Goal: Task Accomplishment & Management: Manage account settings

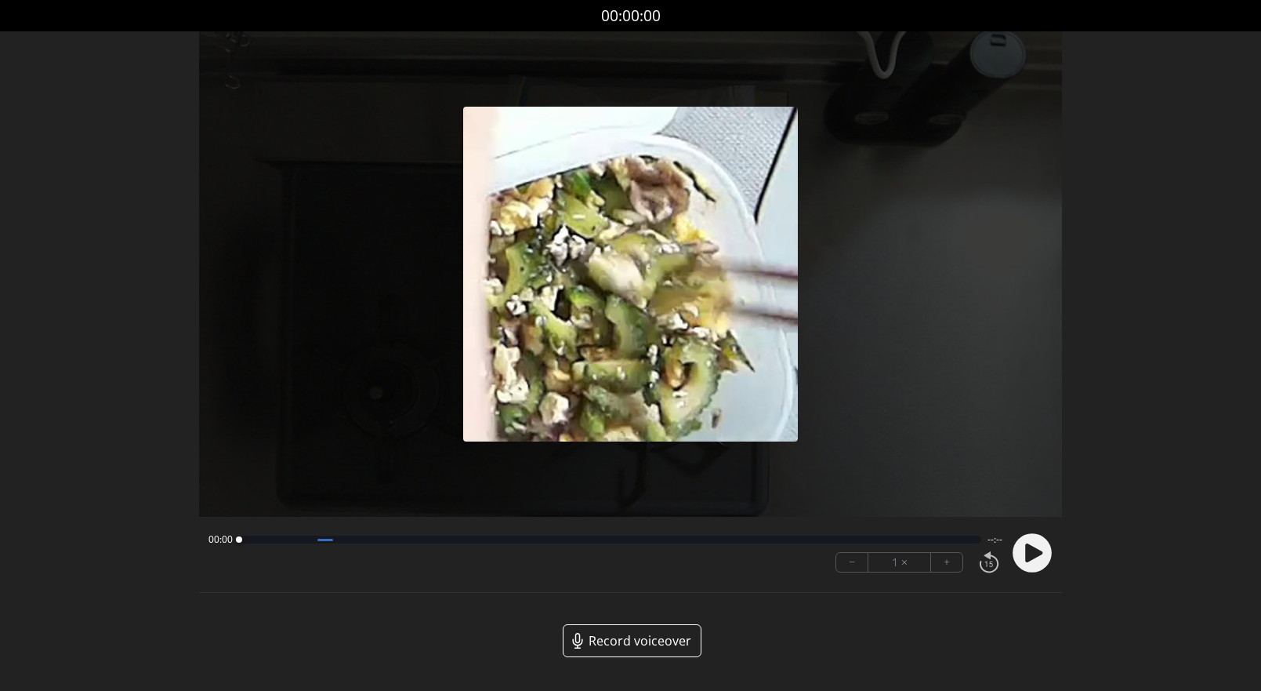
click at [1024, 545] on circle at bounding box center [1032, 553] width 39 height 39
click at [953, 561] on button "+" at bounding box center [946, 562] width 31 height 19
click at [952, 561] on button "+" at bounding box center [946, 562] width 31 height 19
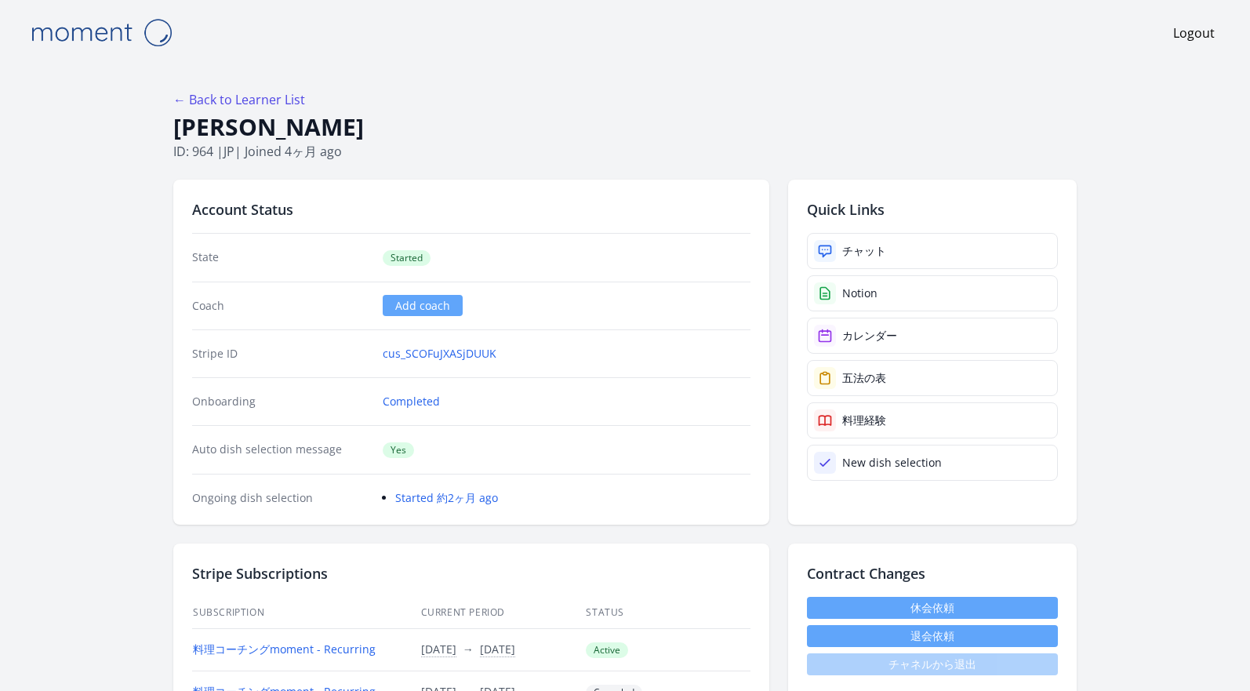
scroll to position [814, 0]
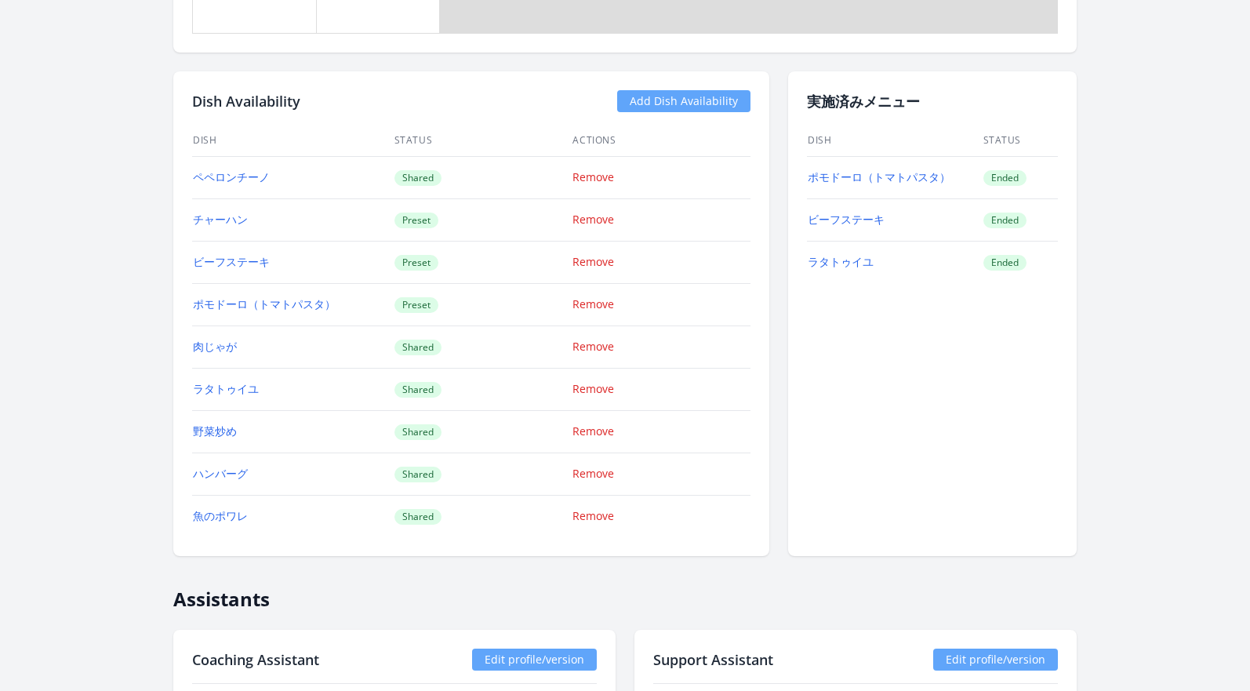
scroll to position [904, 0]
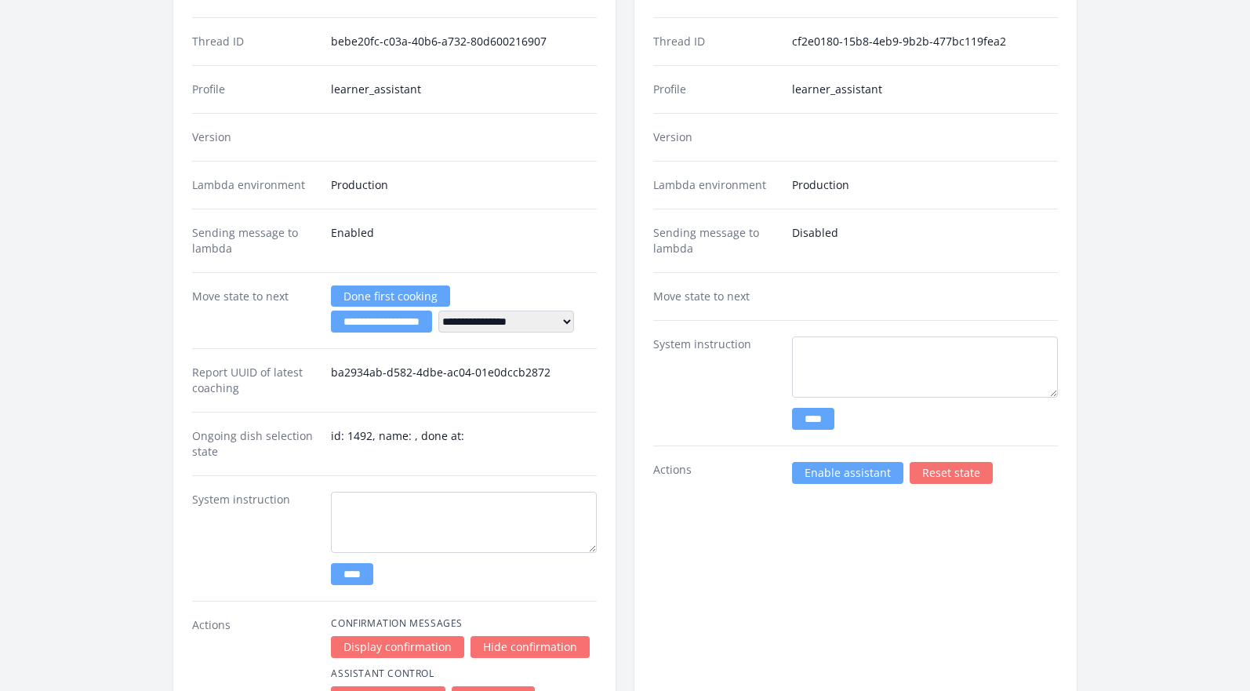
scroll to position [2274, 0]
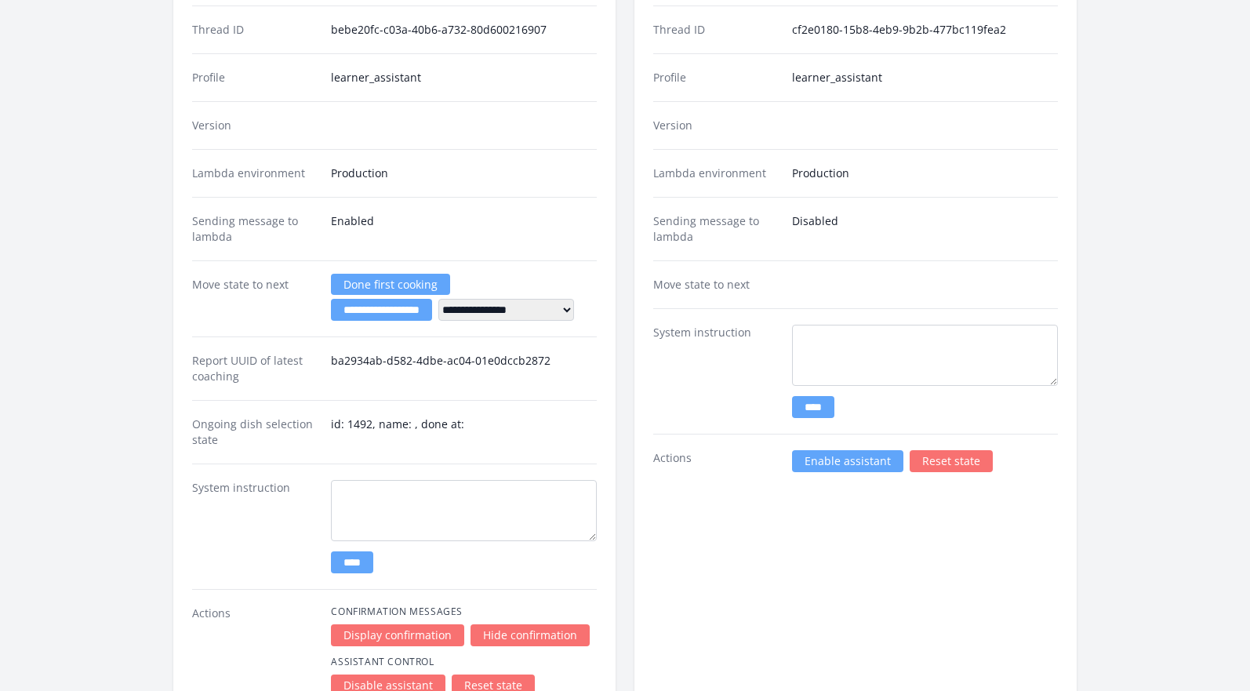
click at [800, 459] on link "Enable assistant" at bounding box center [847, 461] width 111 height 22
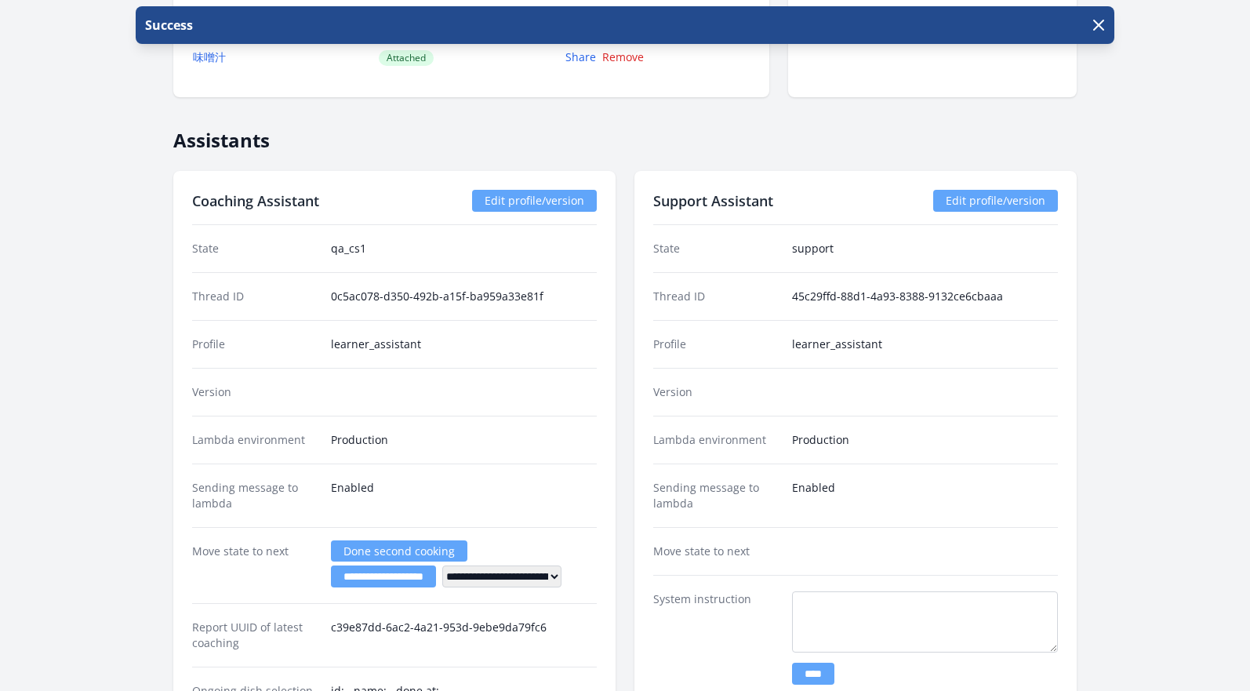
scroll to position [2378, 0]
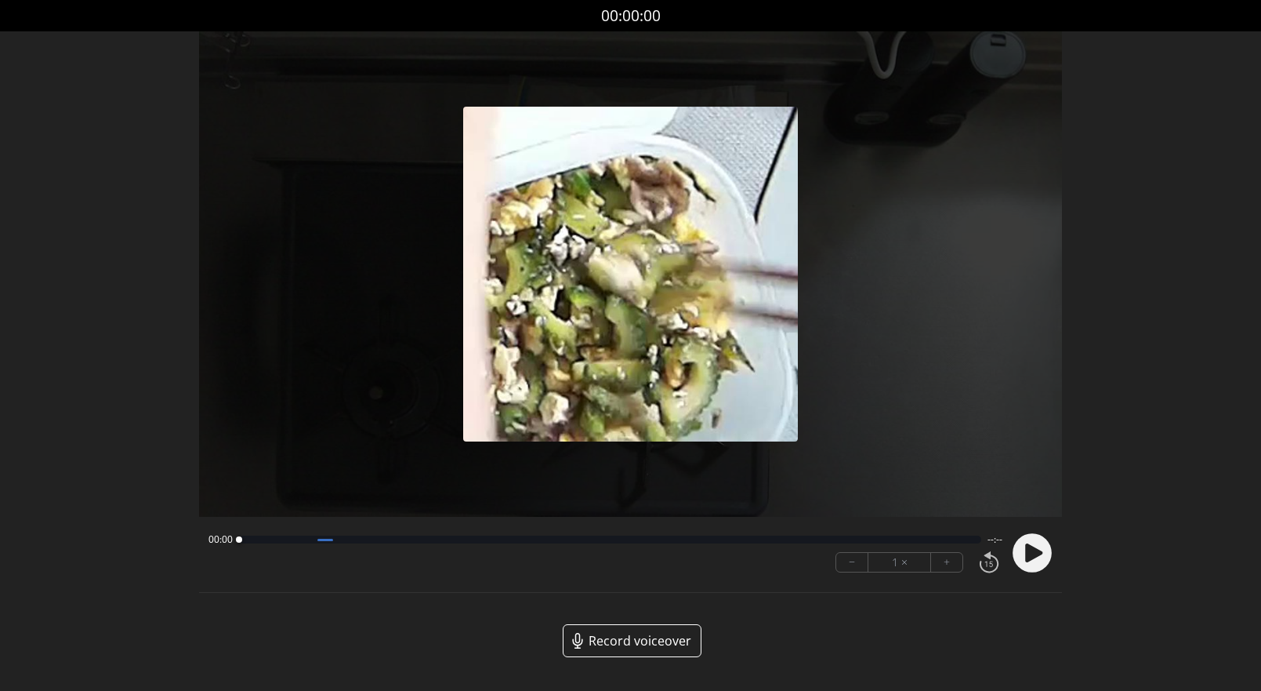
click at [957, 538] on div at bounding box center [610, 539] width 742 height 8
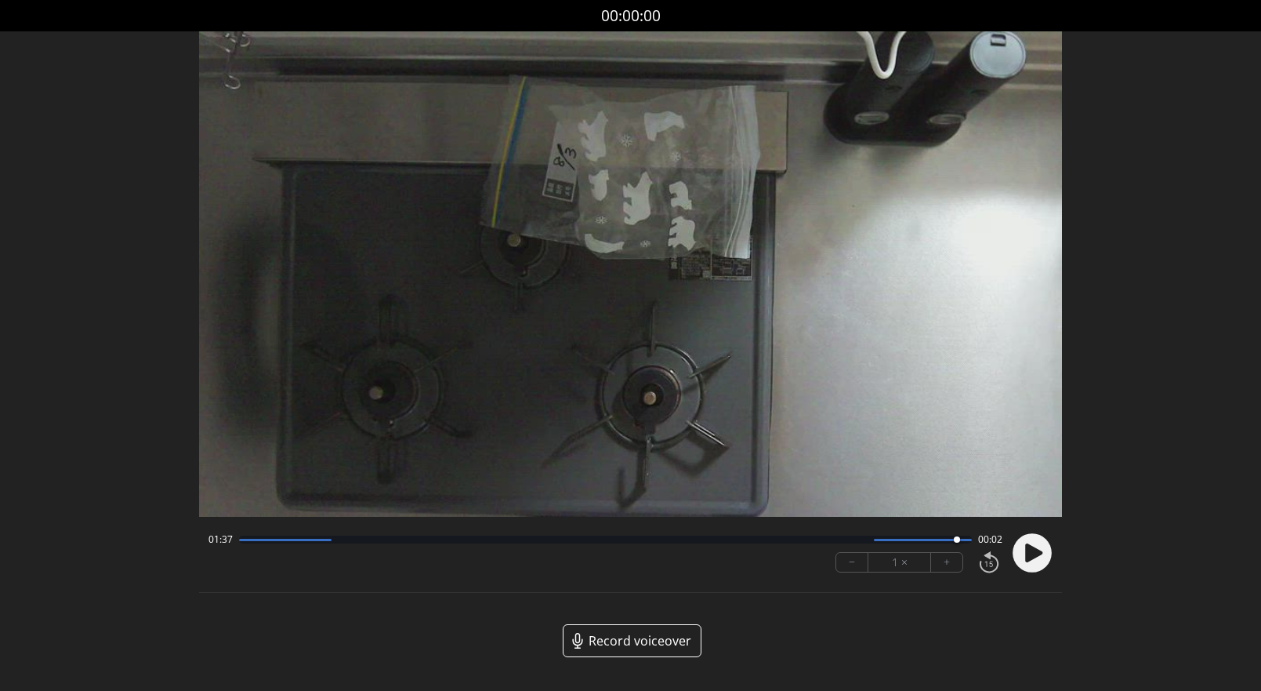
click at [1024, 553] on circle at bounding box center [1032, 553] width 39 height 39
